Goal: Task Accomplishment & Management: Manage account settings

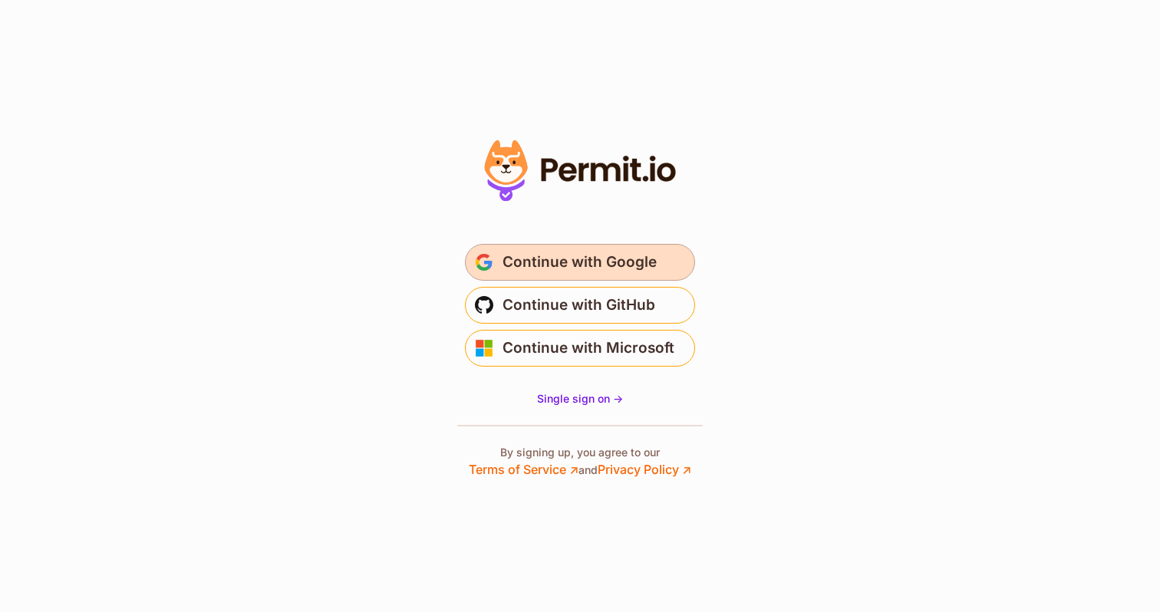
click at [615, 266] on span "Continue with Google" at bounding box center [580, 262] width 154 height 25
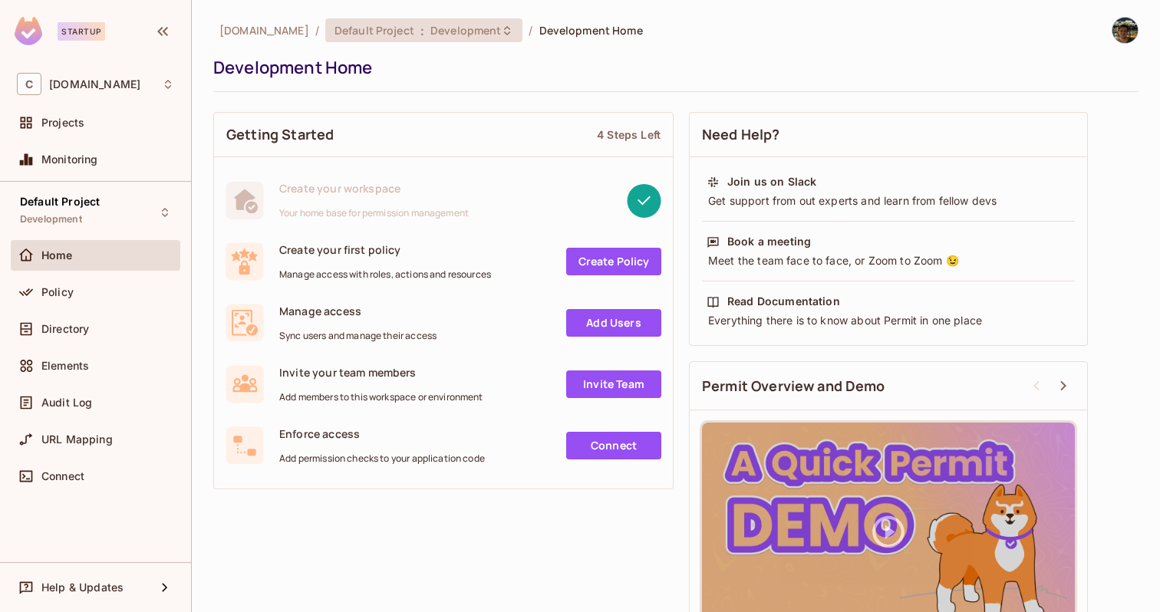
click at [464, 35] on span "Development" at bounding box center [466, 30] width 71 height 15
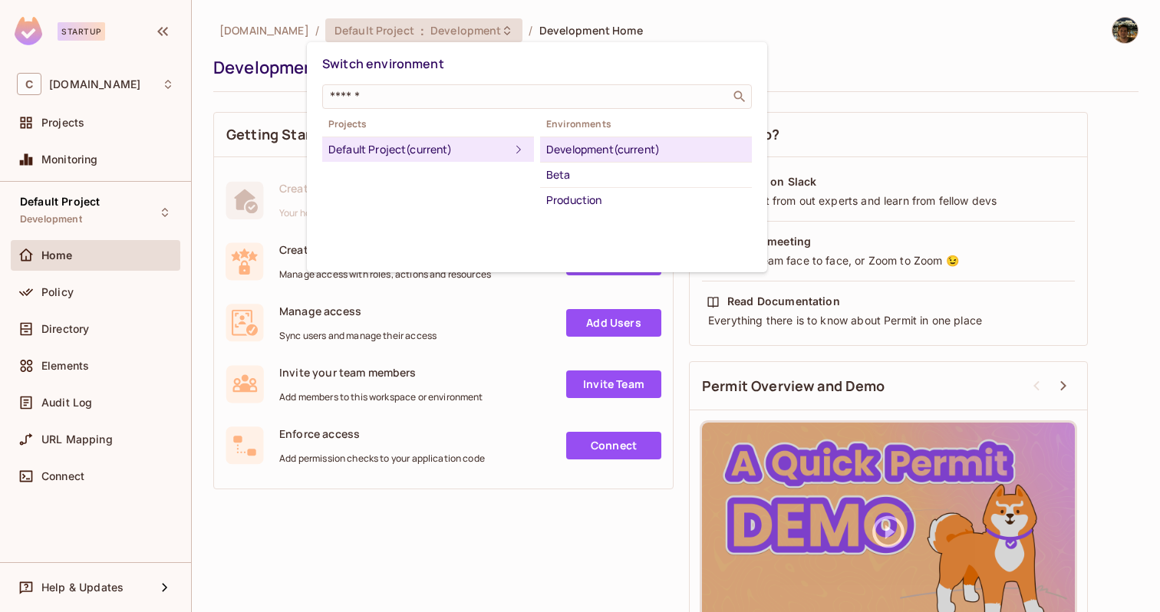
click at [92, 332] on div at bounding box center [580, 306] width 1160 height 612
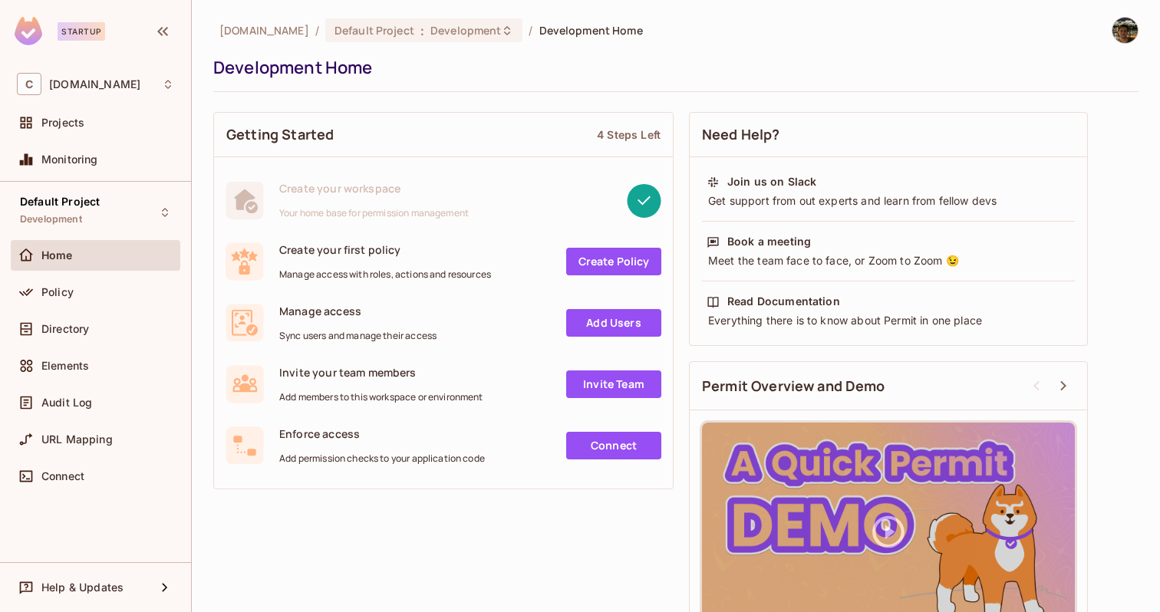
click at [64, 332] on div "Switch environment ​ Projects Default Project (current) Environments Developmen…" at bounding box center [580, 306] width 1160 height 612
click at [71, 322] on div "Directory" at bounding box center [95, 329] width 157 height 18
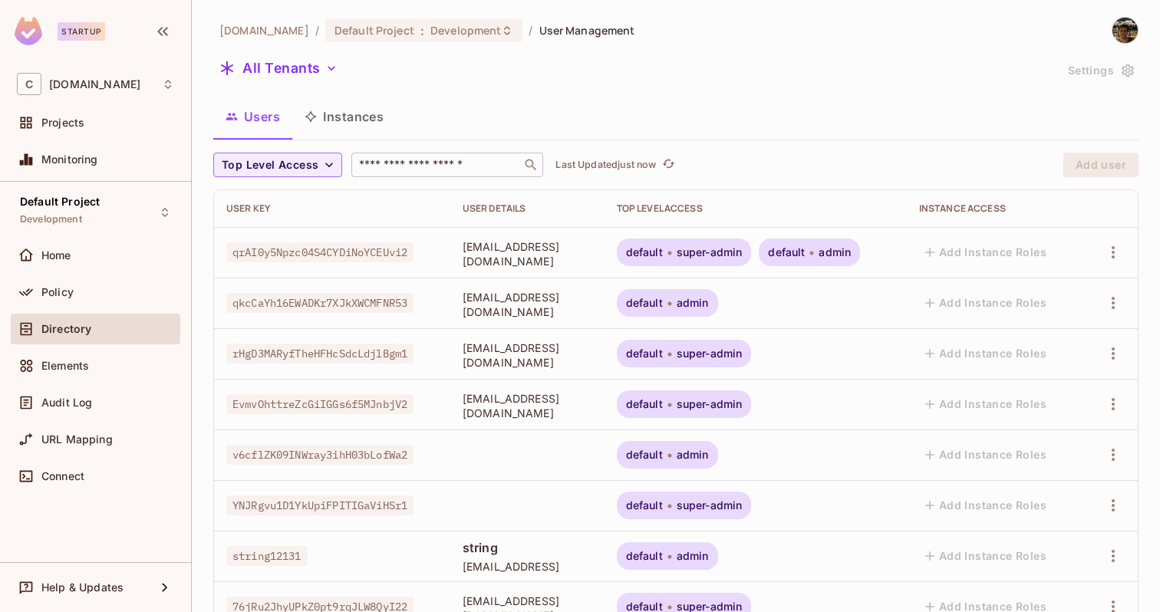
click at [446, 163] on input "text" at bounding box center [436, 164] width 161 height 15
click at [401, 109] on div "Users Instances" at bounding box center [676, 116] width 926 height 38
click at [109, 288] on div "Policy" at bounding box center [107, 292] width 133 height 12
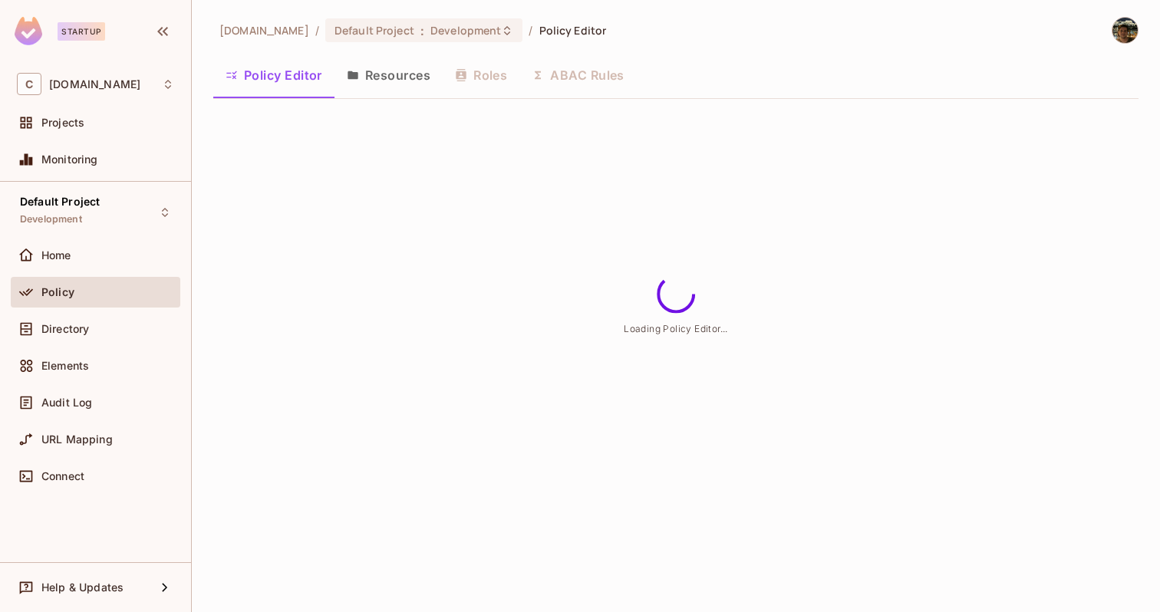
click at [394, 91] on button "Resources" at bounding box center [389, 75] width 108 height 38
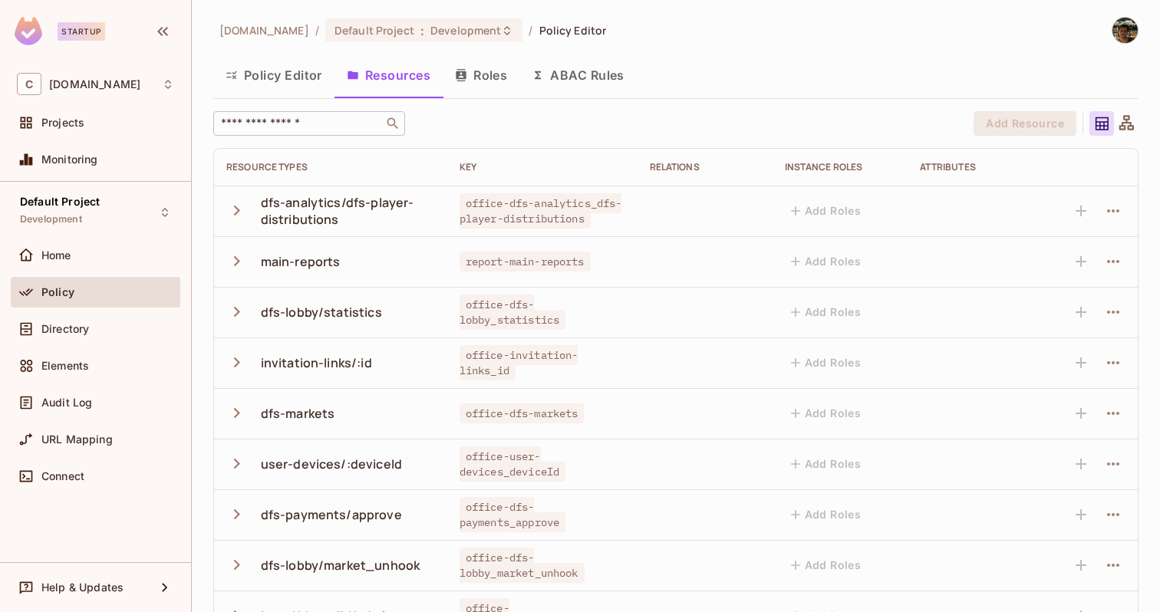
click at [355, 124] on input "text" at bounding box center [298, 123] width 161 height 15
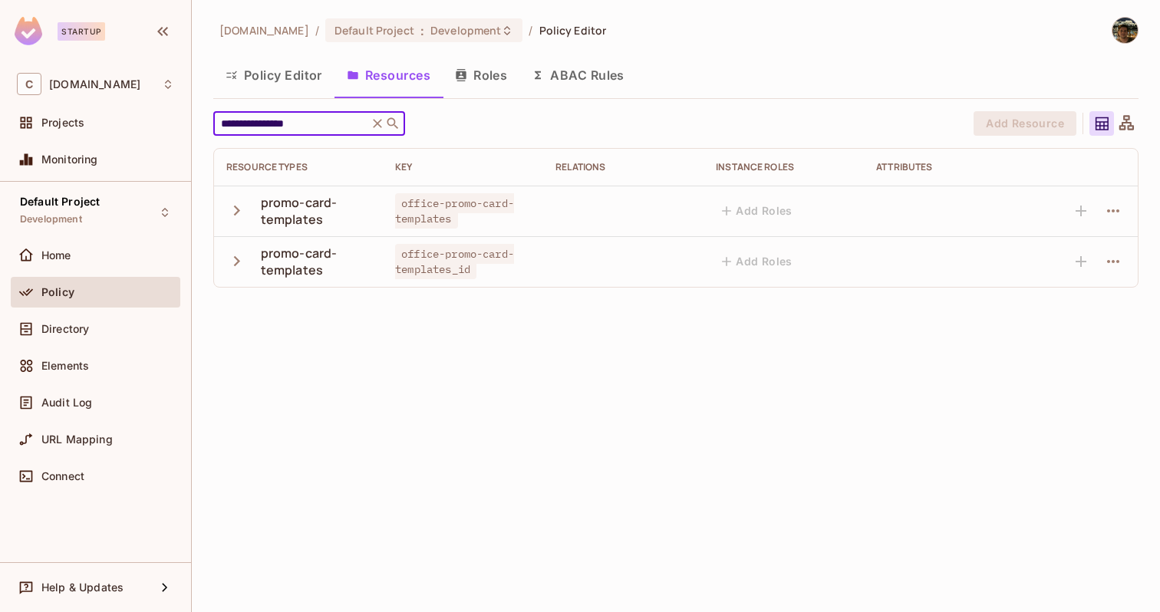
type input "**********"
click at [236, 210] on icon "button" at bounding box center [236, 210] width 21 height 21
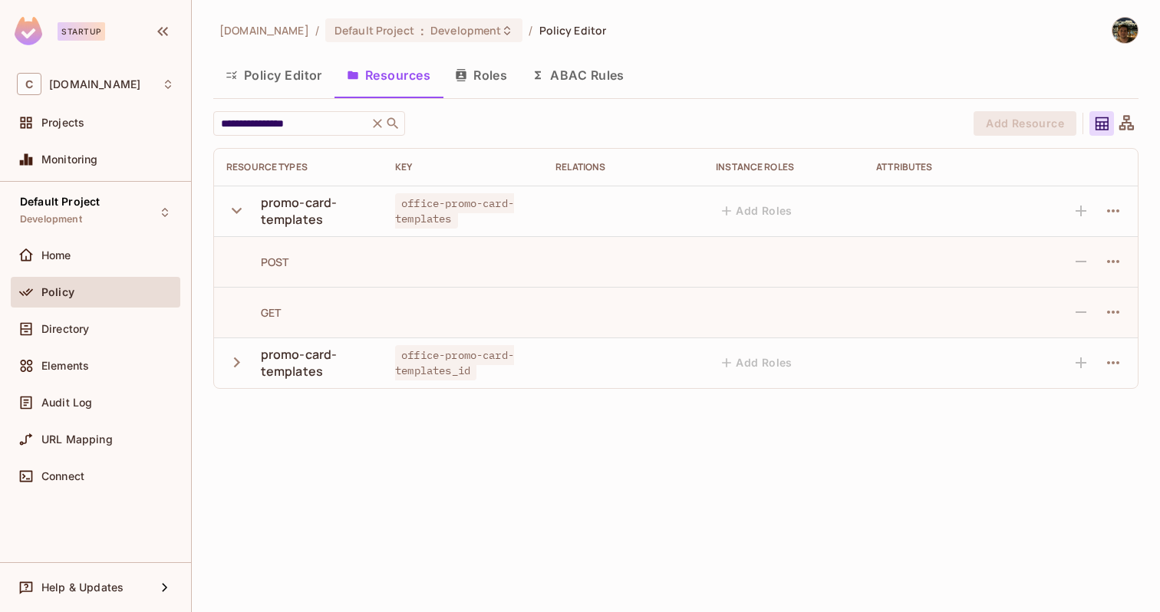
click at [237, 365] on icon "button" at bounding box center [237, 363] width 6 height 10
click at [293, 80] on button "Policy Editor" at bounding box center [273, 75] width 121 height 38
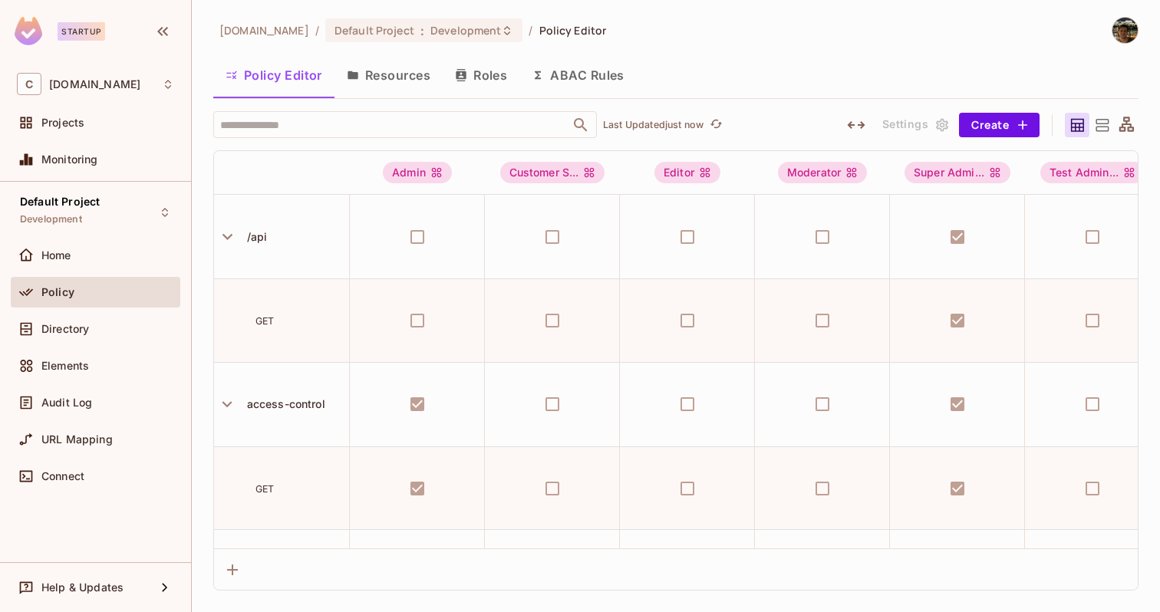
click at [293, 74] on button "Policy Editor" at bounding box center [273, 75] width 121 height 38
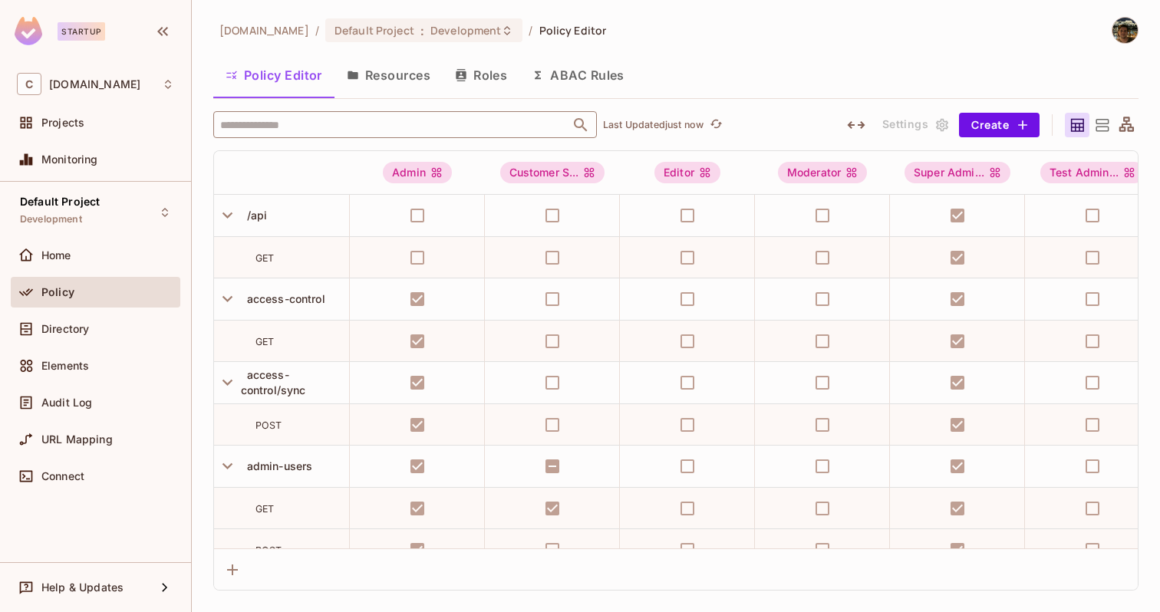
click at [309, 132] on input "text" at bounding box center [391, 124] width 351 height 27
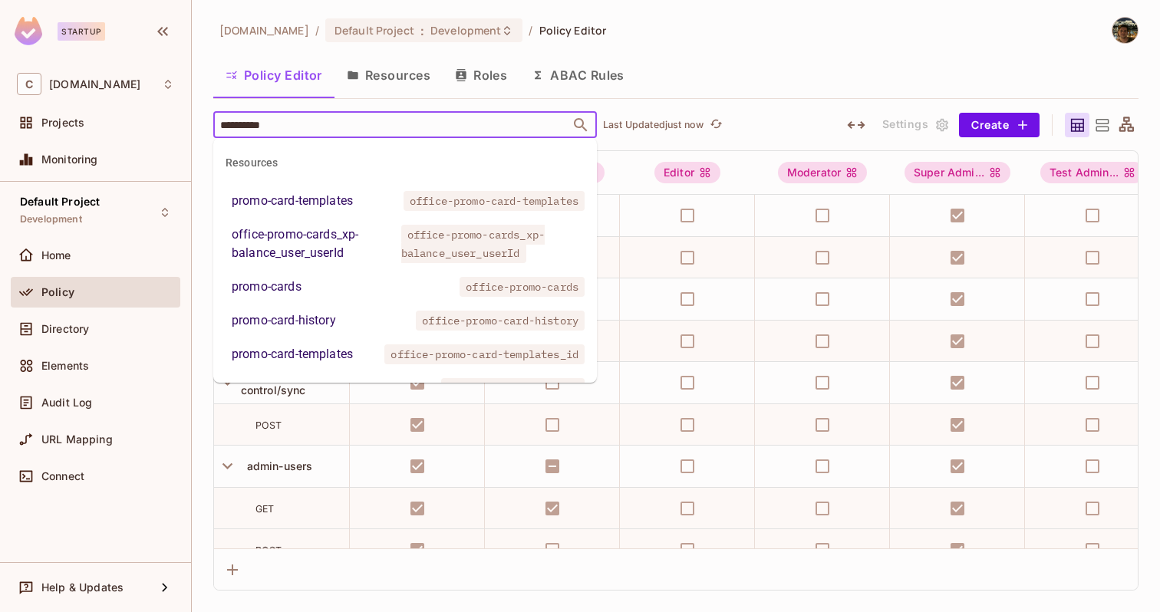
type input "**********"
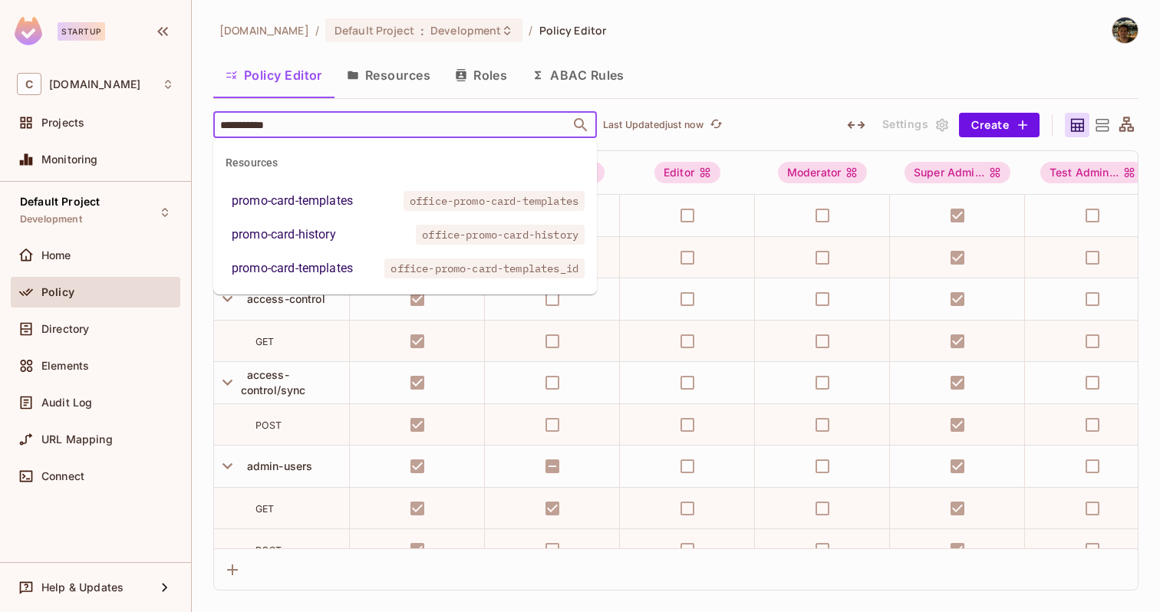
click at [368, 206] on li "promo-card-templates office-promo-card-templates" at bounding box center [405, 201] width 384 height 28
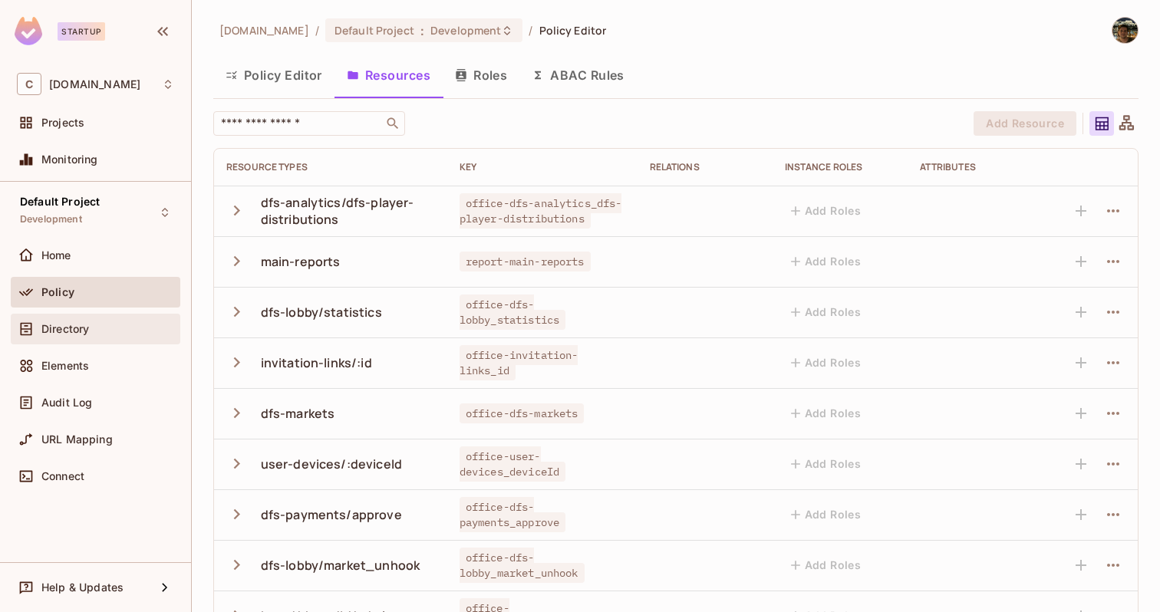
click at [82, 339] on div "Directory" at bounding box center [96, 329] width 170 height 31
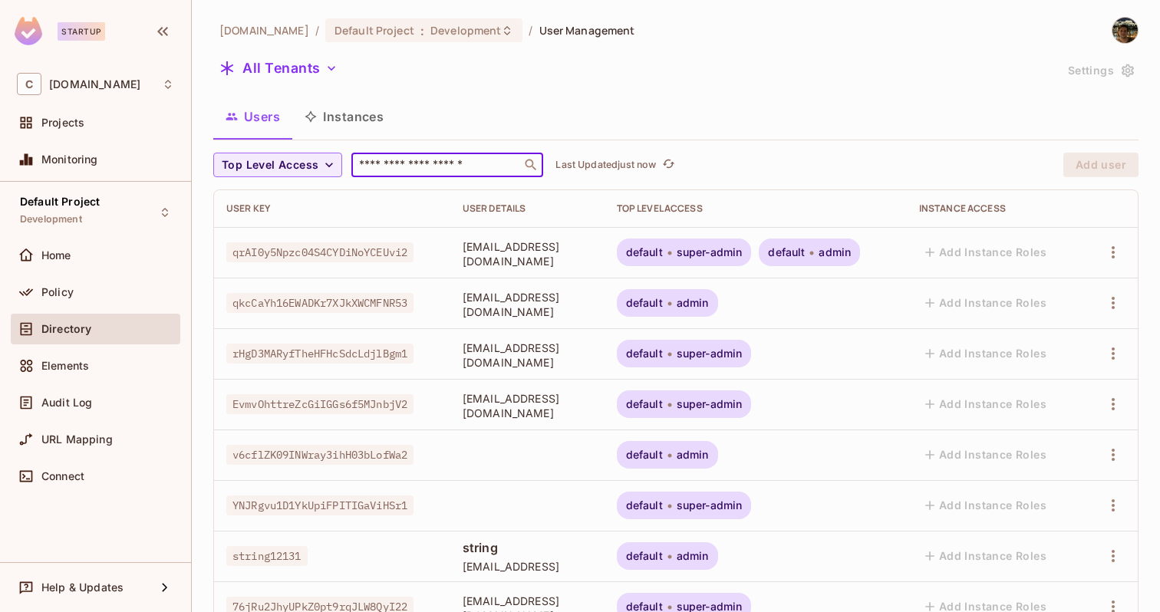
click at [421, 160] on input "text" at bounding box center [436, 164] width 161 height 15
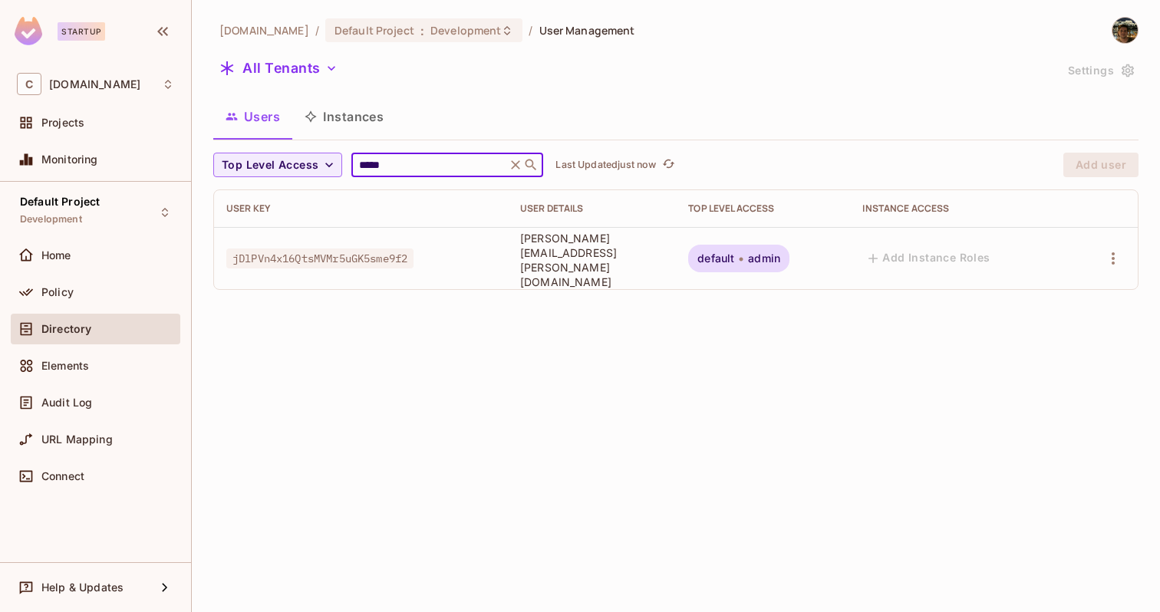
type input "*****"
